Goal: Find specific page/section: Find specific page/section

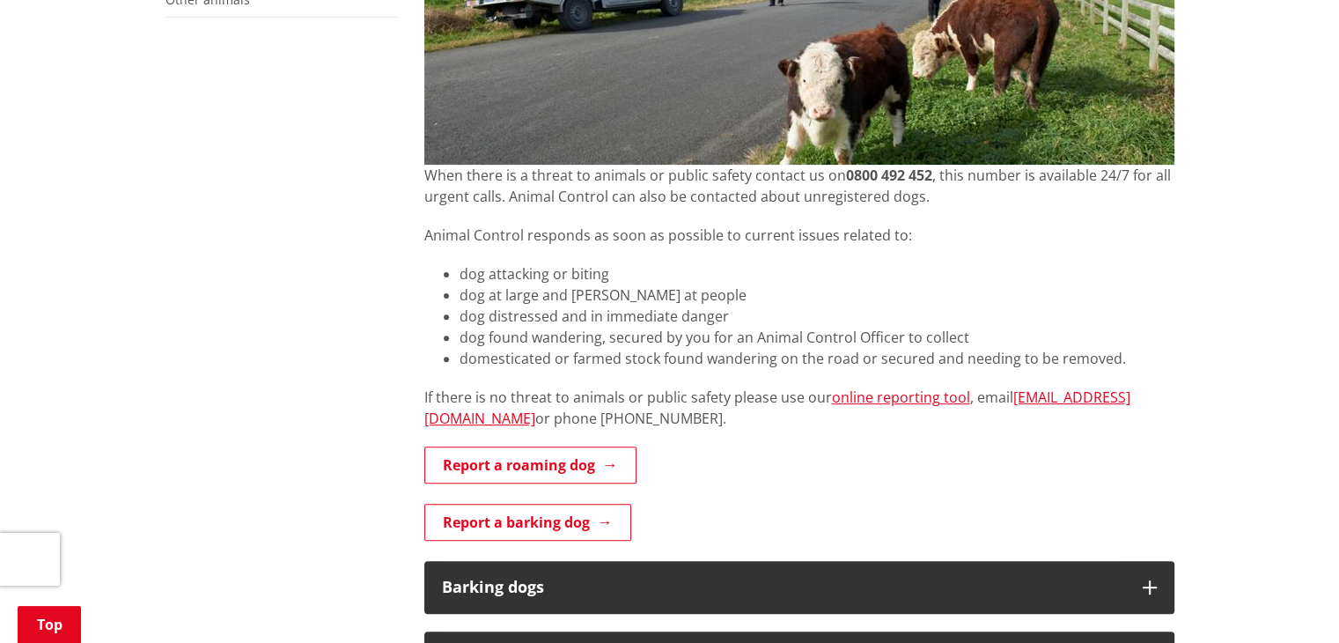
scroll to position [528, 0]
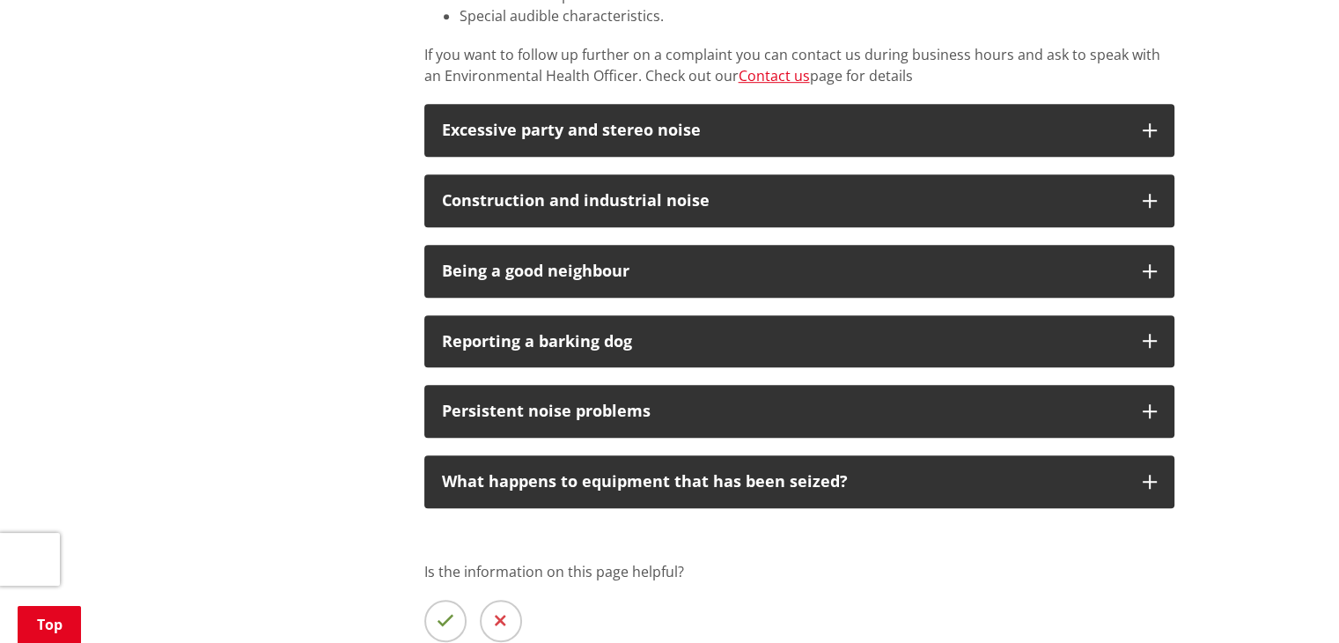
scroll to position [1145, 0]
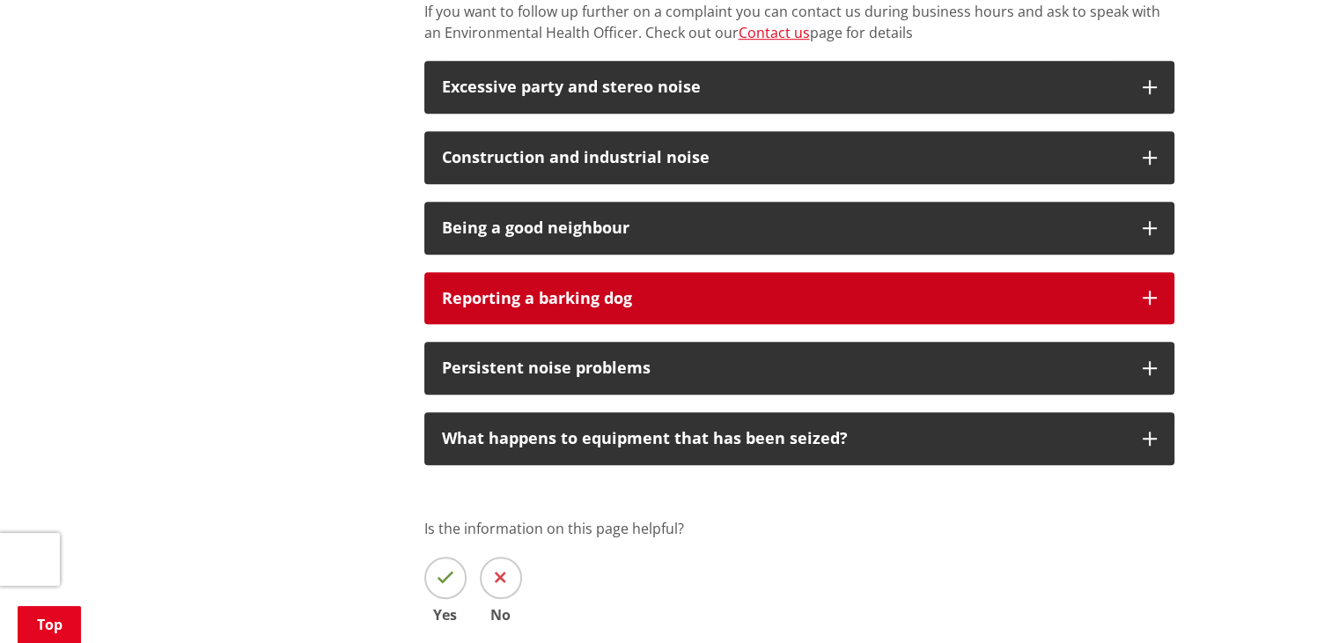
click at [517, 292] on div "Reporting a barking dog" at bounding box center [783, 299] width 683 height 18
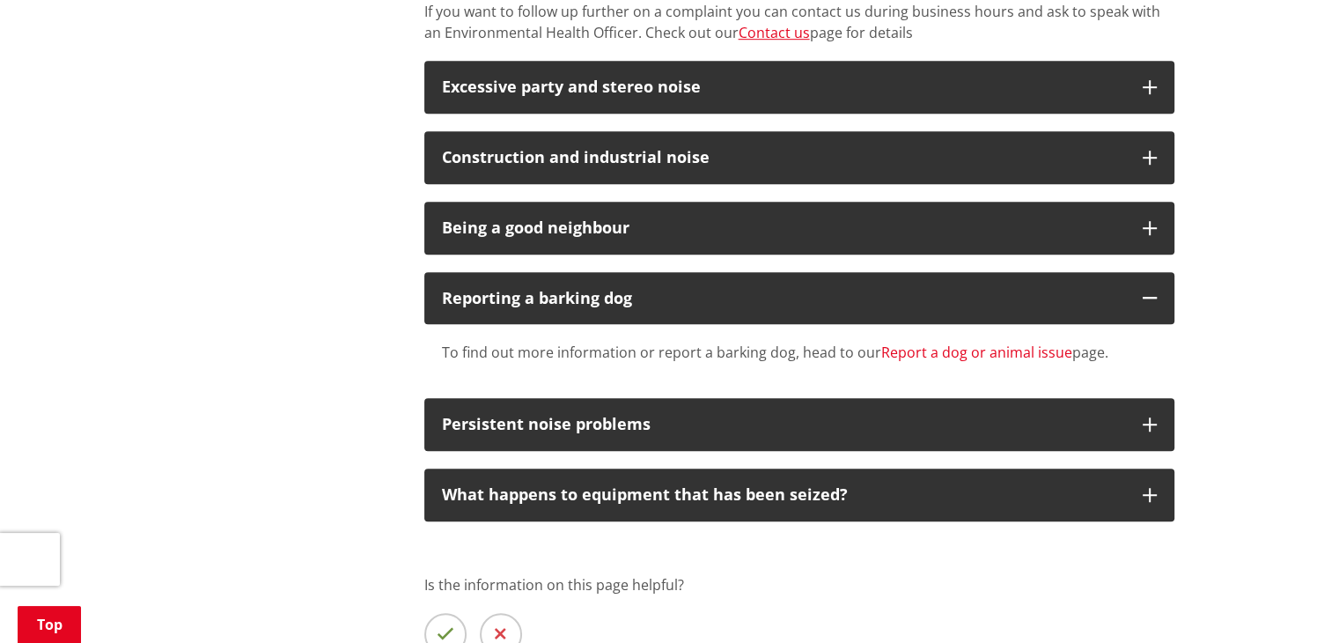
click at [909, 350] on link "Report a dog or animal issue" at bounding box center [976, 351] width 191 height 19
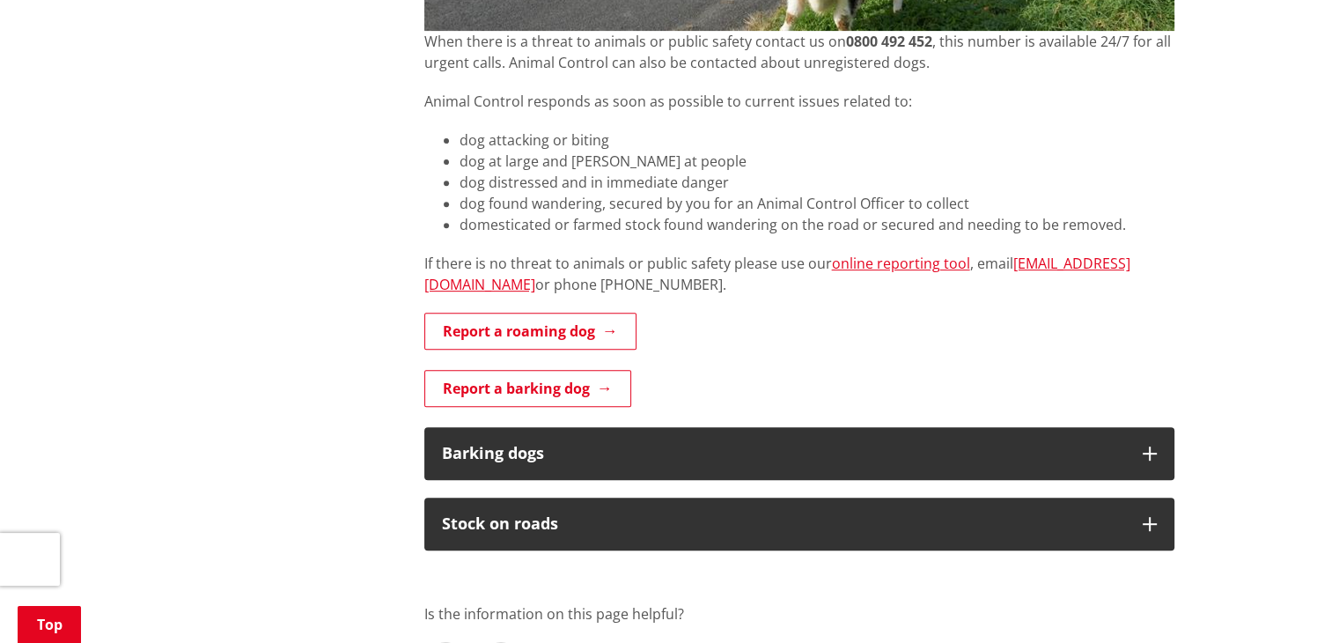
scroll to position [704, 0]
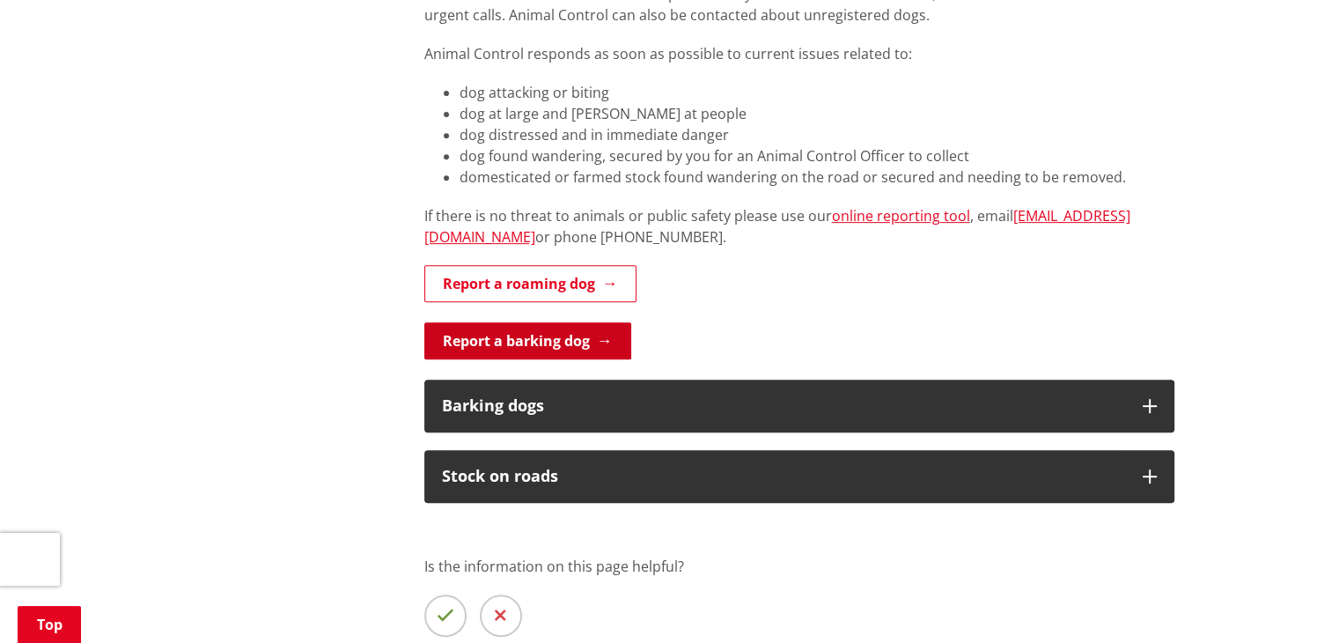
click at [499, 342] on link "Report a barking dog" at bounding box center [527, 340] width 207 height 37
